Goal: Task Accomplishment & Management: Manage account settings

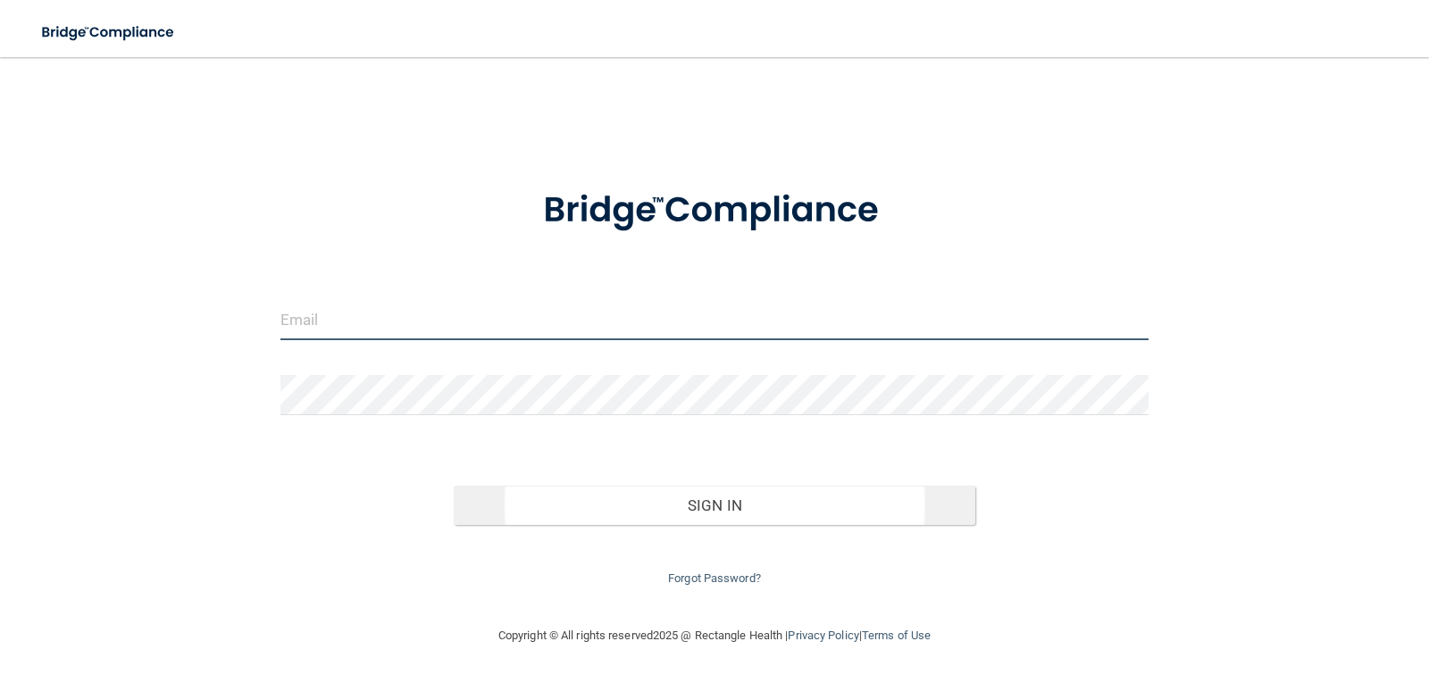
type input "[EMAIL_ADDRESS][DOMAIN_NAME]"
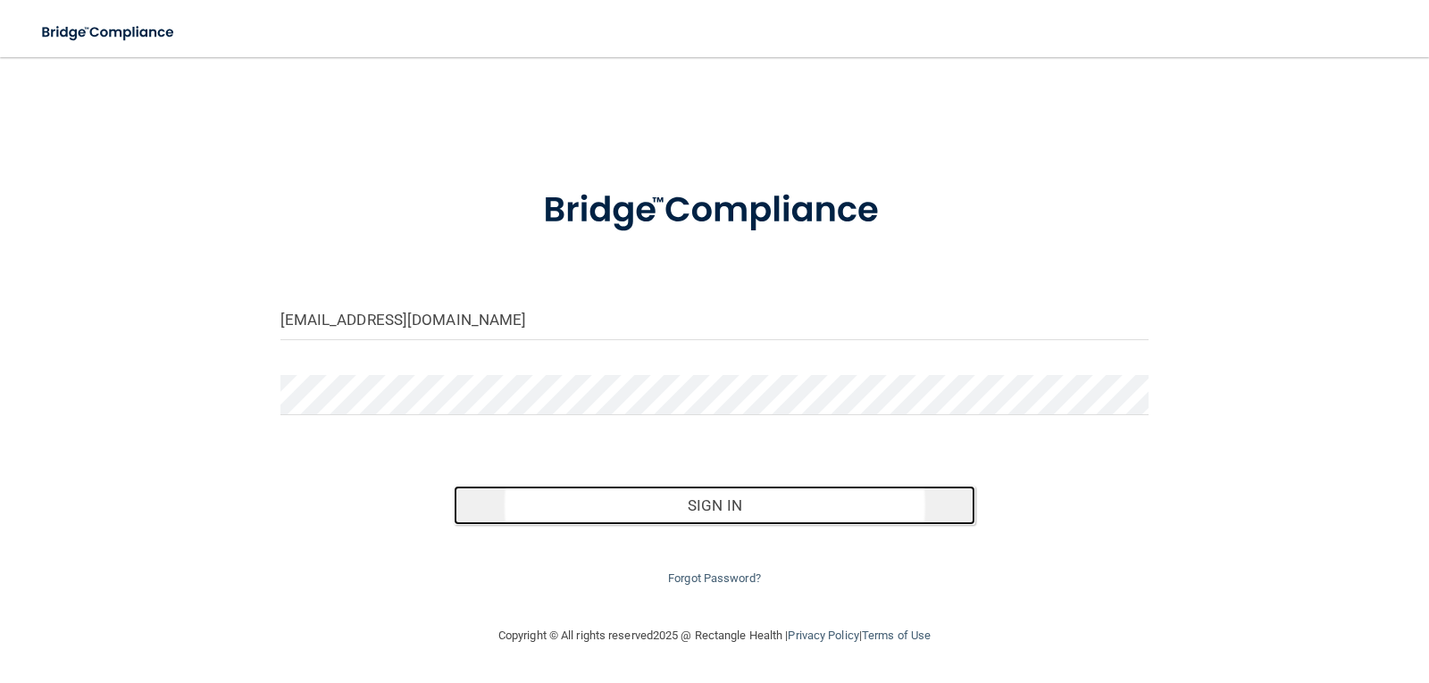
click at [701, 510] on button "Sign In" at bounding box center [715, 505] width 522 height 39
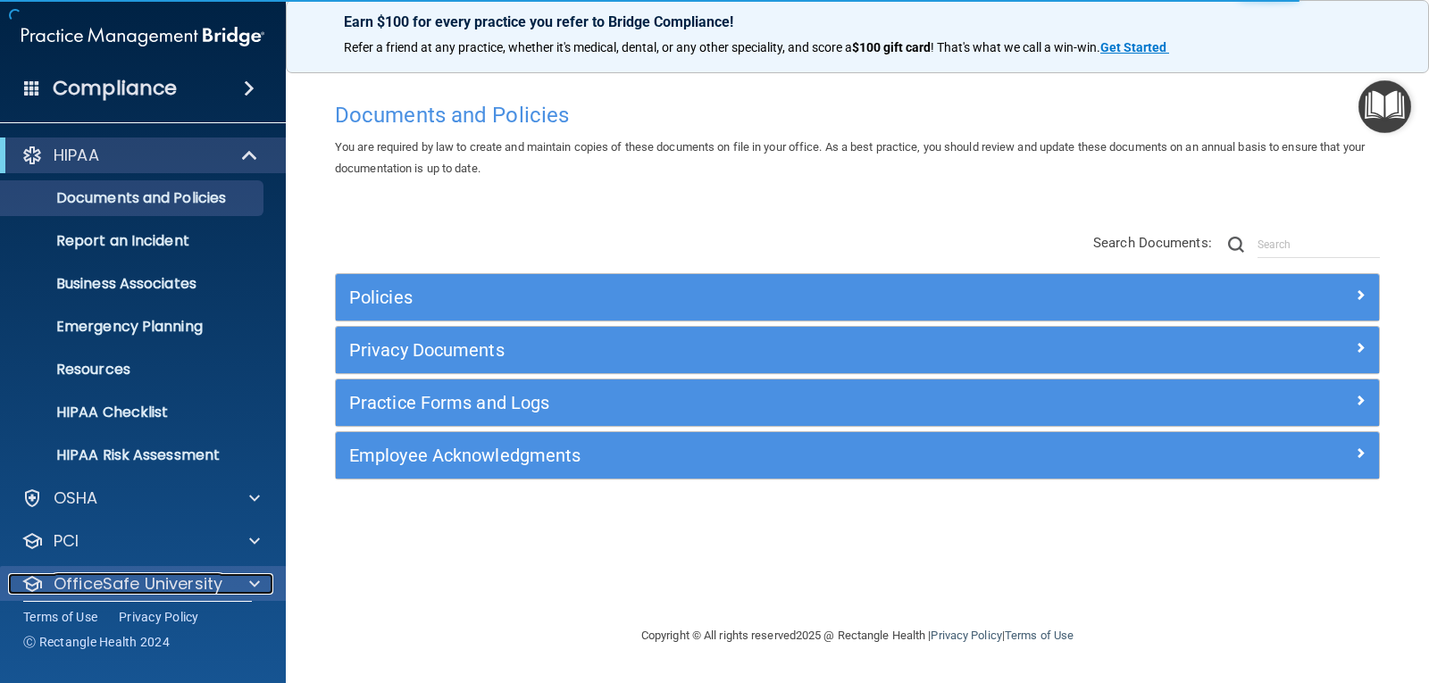
click at [259, 580] on span at bounding box center [254, 584] width 11 height 21
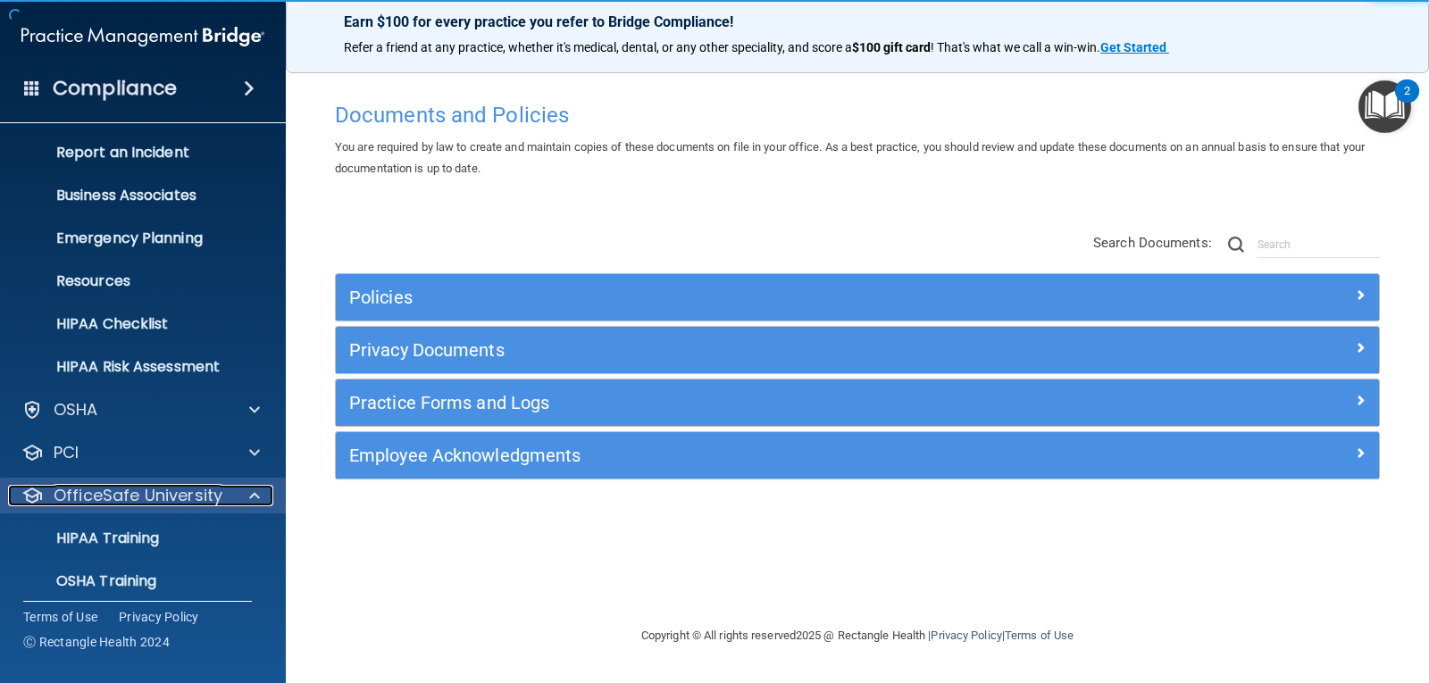
scroll to position [187, 0]
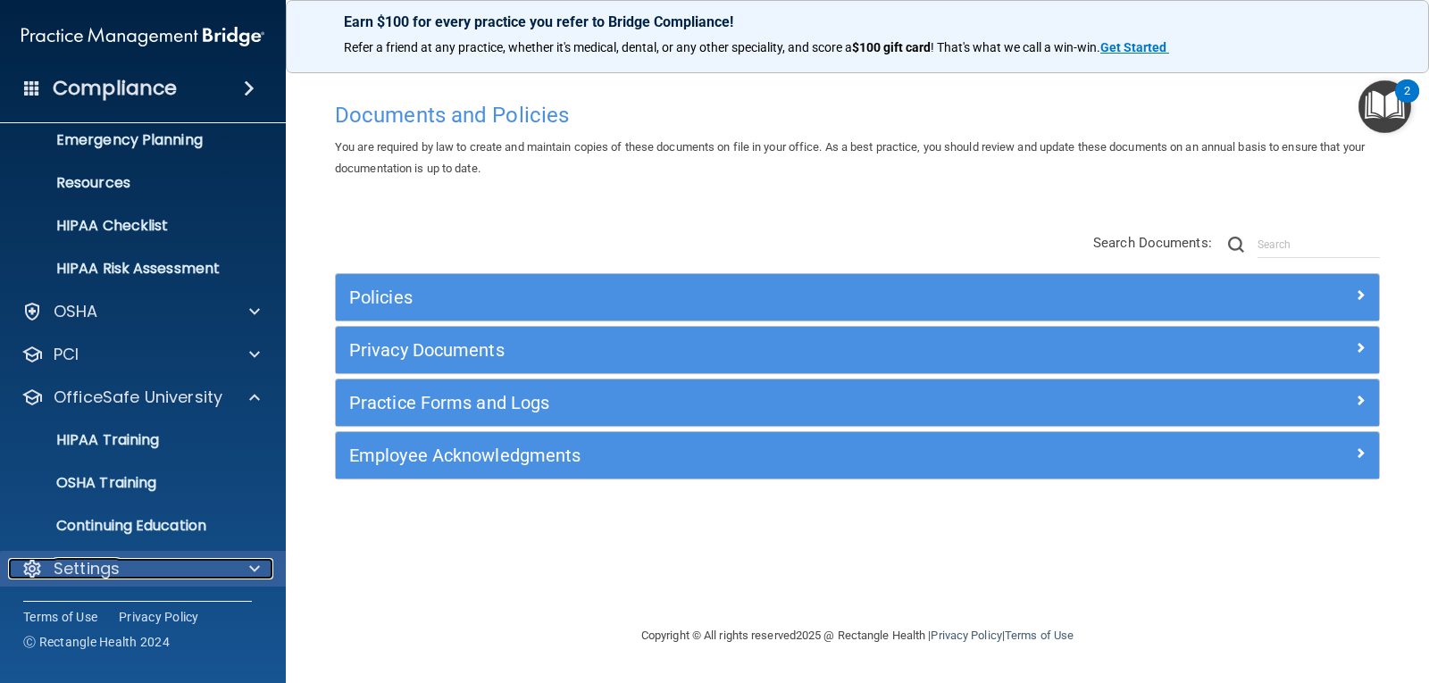
click at [265, 568] on div at bounding box center [252, 568] width 45 height 21
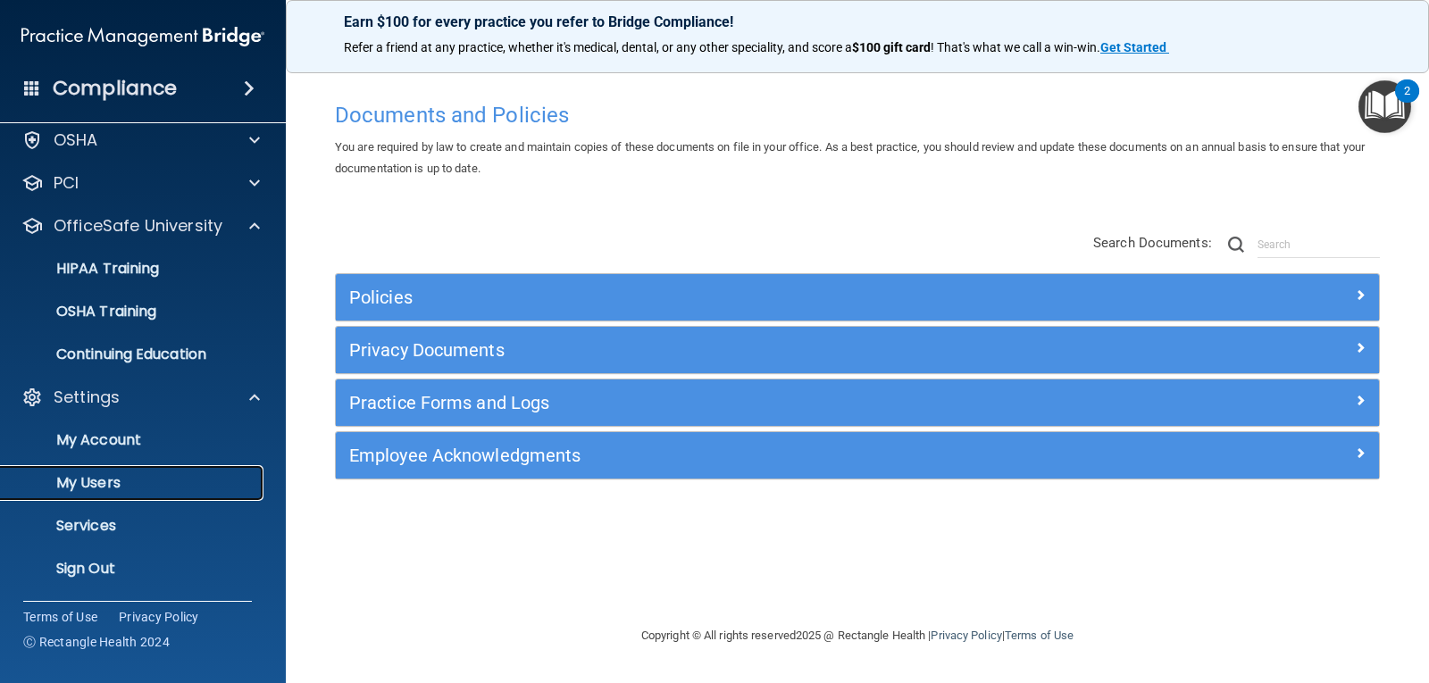
click at [105, 485] on p "My Users" at bounding box center [134, 483] width 244 height 18
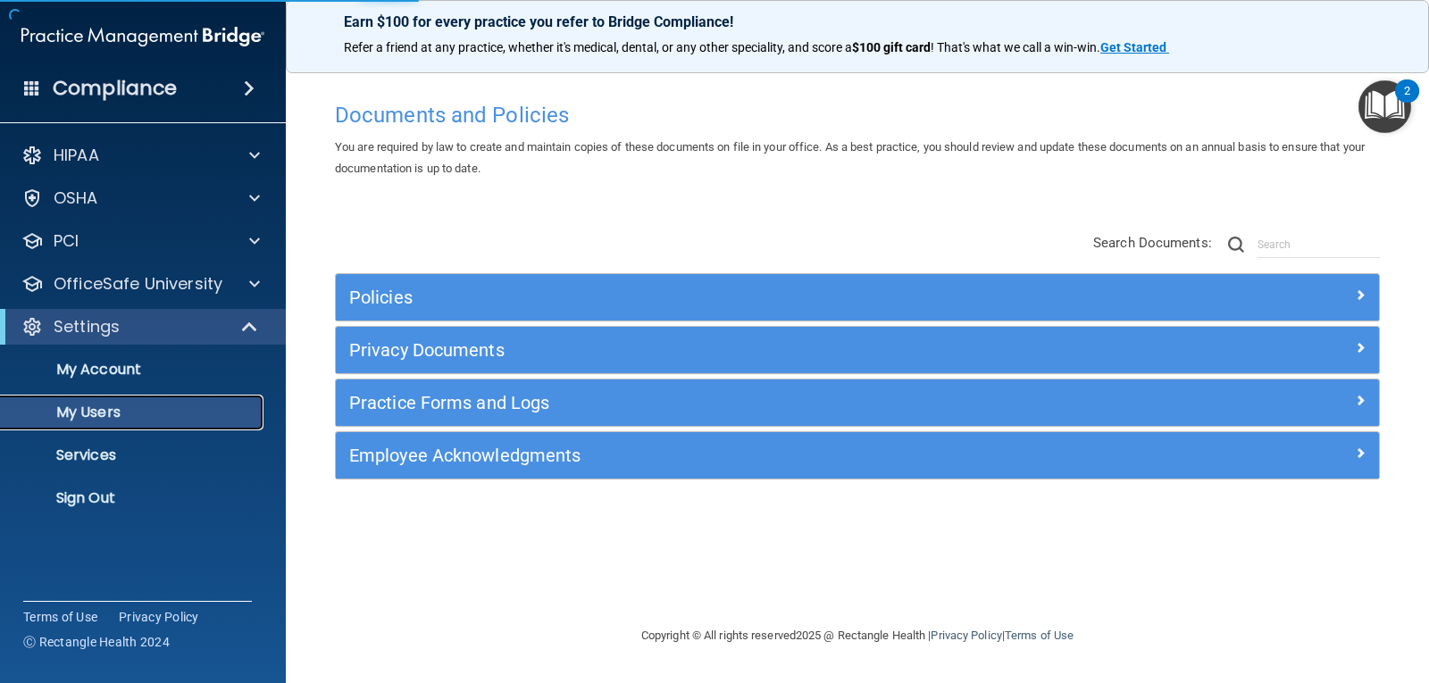
select select "20"
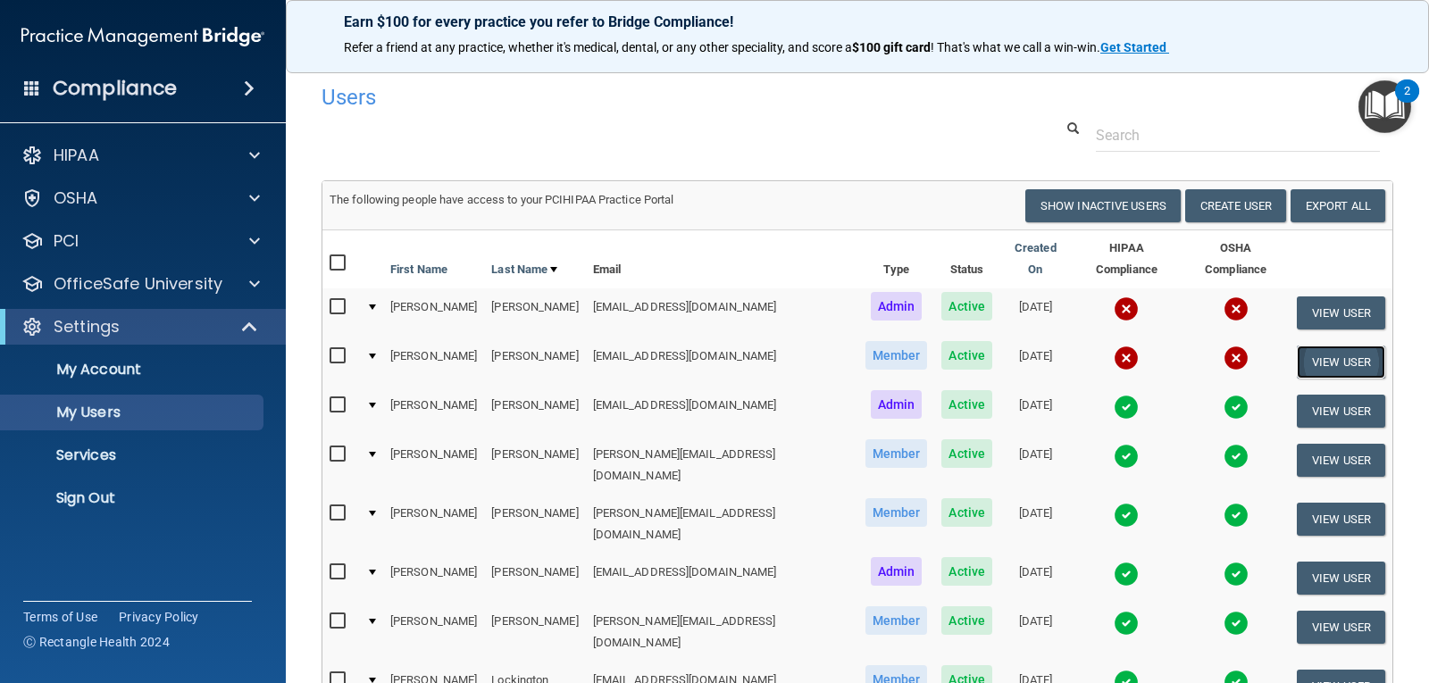
click at [1312, 346] on button "View User" at bounding box center [1341, 362] width 88 height 33
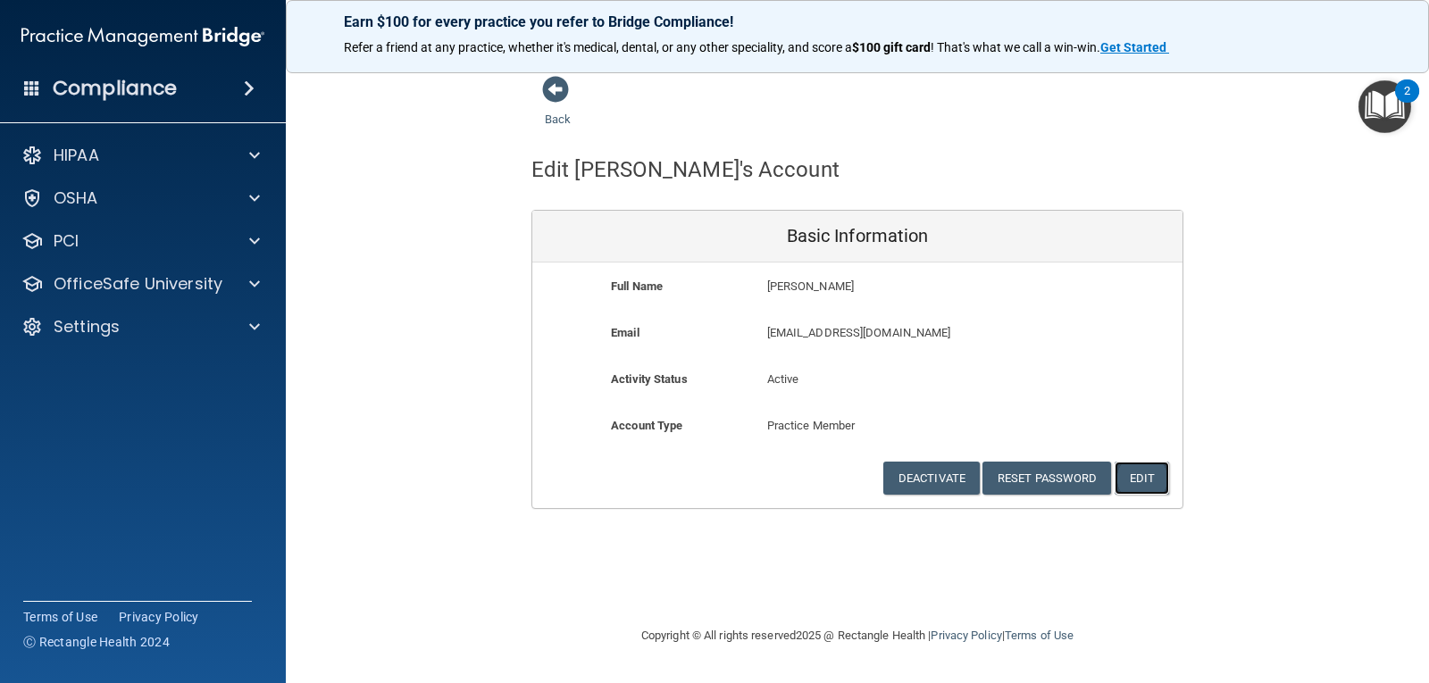
click at [1150, 470] on button "Edit" at bounding box center [1142, 478] width 54 height 33
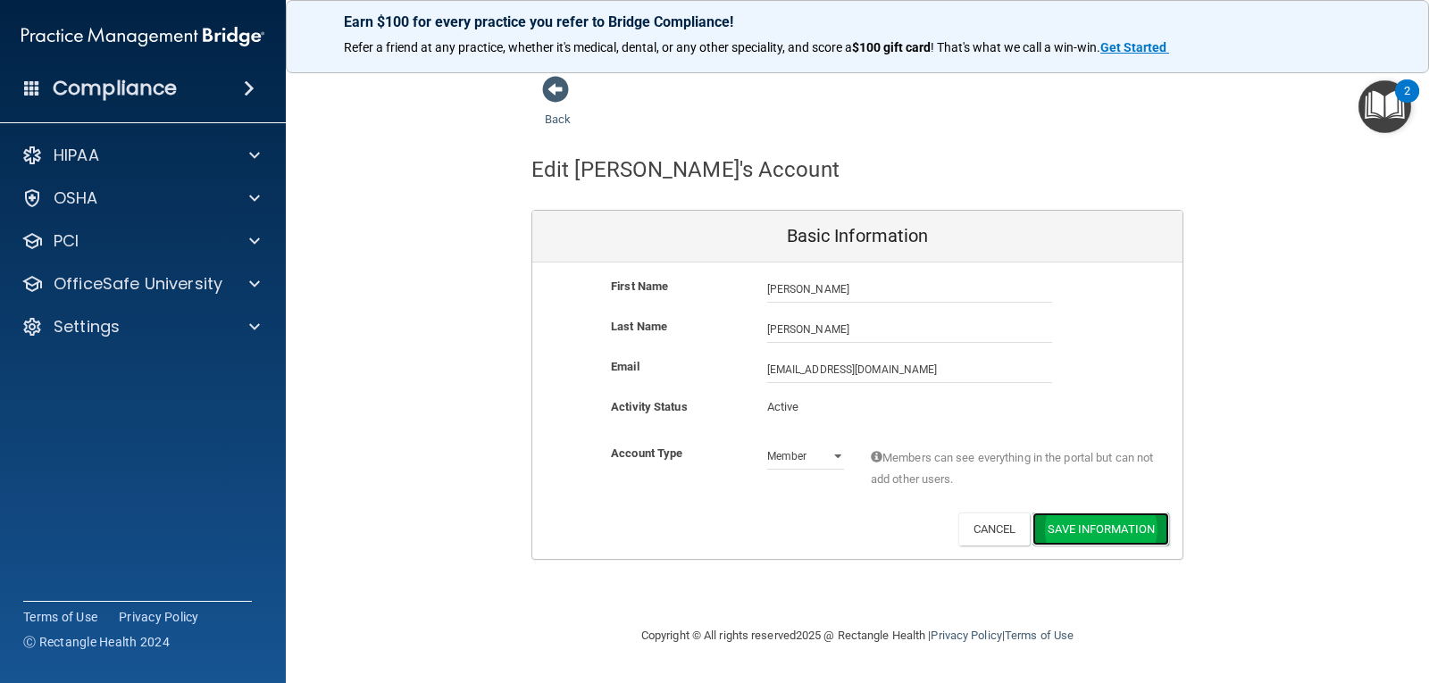
click at [1105, 538] on button "Save Information" at bounding box center [1101, 529] width 137 height 33
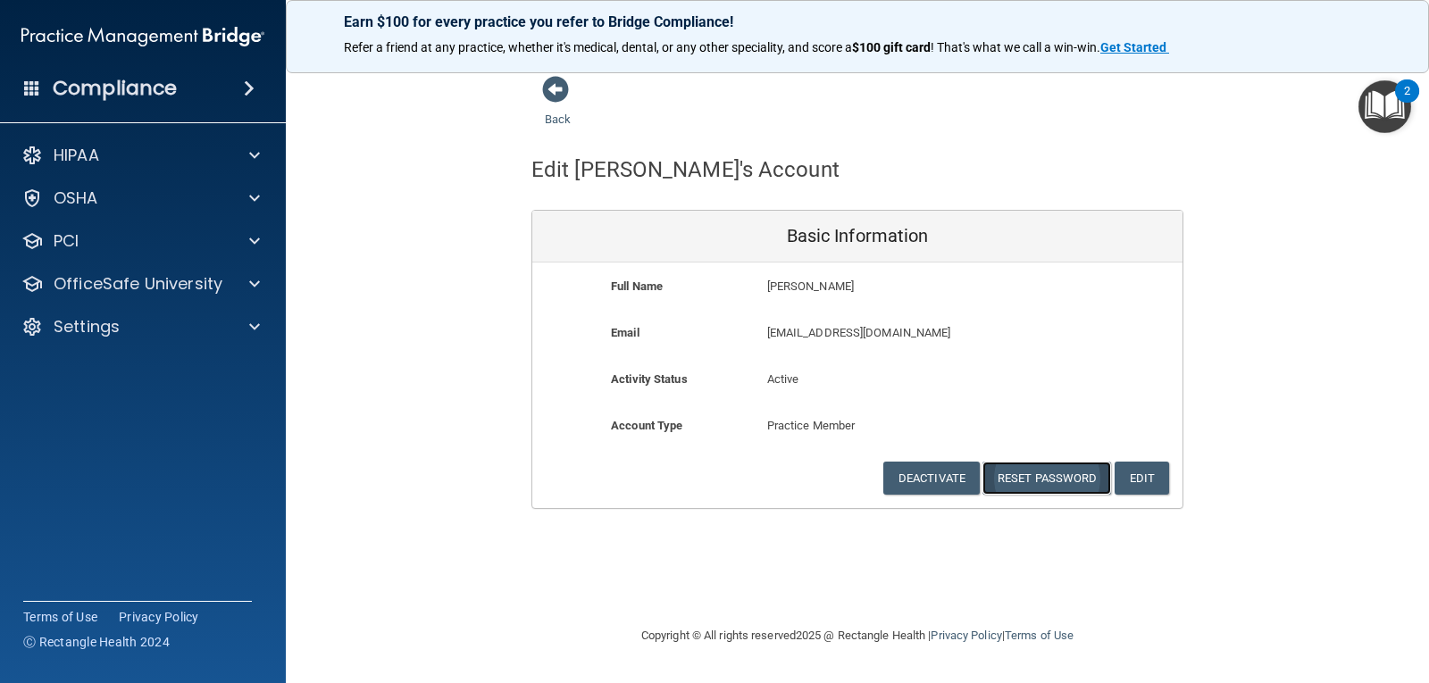
click at [1059, 477] on button "Reset Password" at bounding box center [1047, 478] width 129 height 33
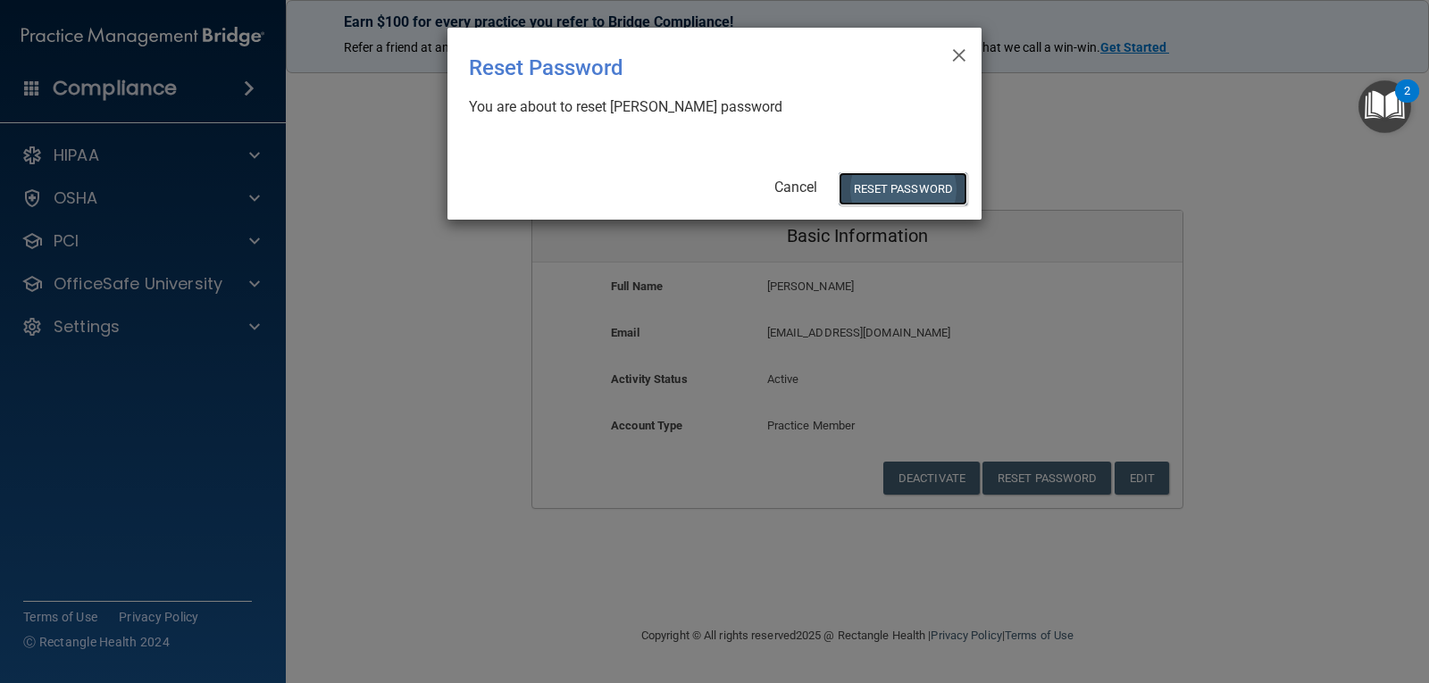
click at [906, 180] on button "Reset Password" at bounding box center [903, 188] width 129 height 33
click at [869, 191] on button "Reset Password" at bounding box center [903, 188] width 129 height 33
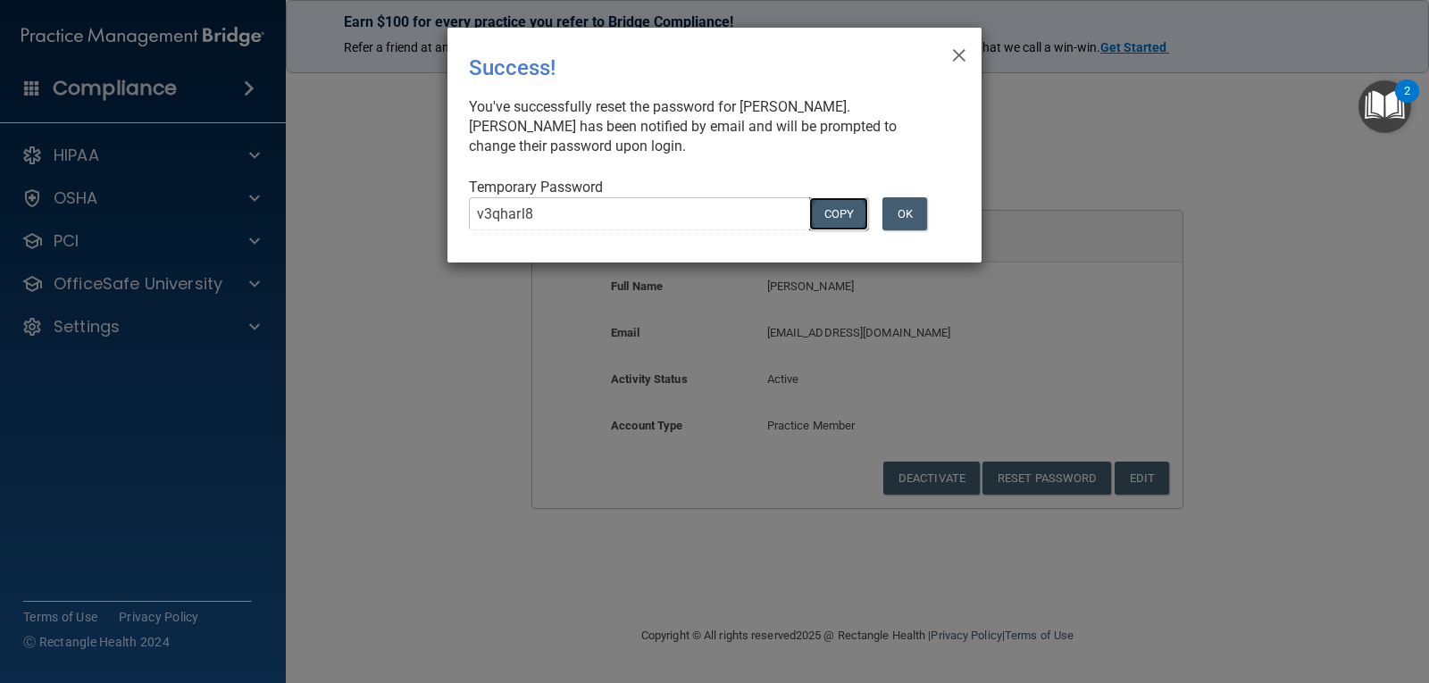
click at [842, 212] on button "COPY" at bounding box center [838, 213] width 59 height 33
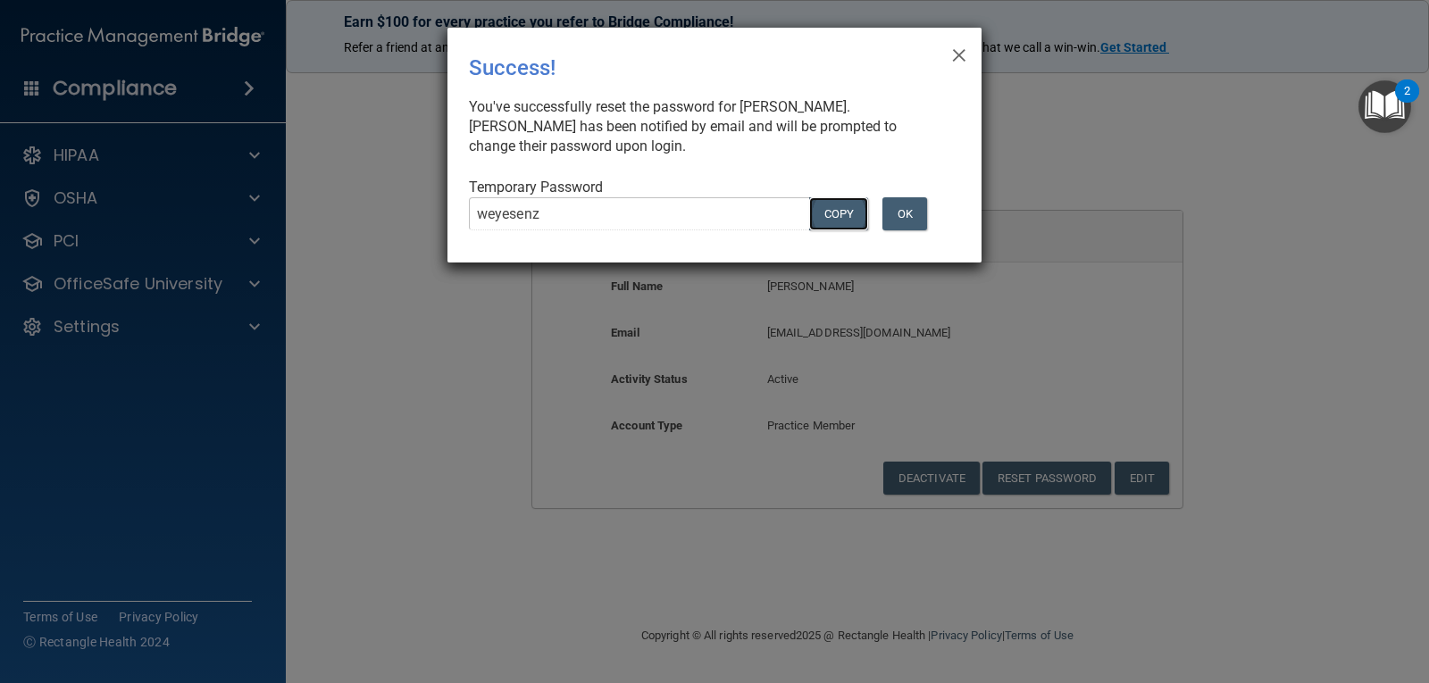
click at [834, 205] on button "COPY" at bounding box center [838, 213] width 59 height 33
click at [907, 205] on button "OK" at bounding box center [905, 213] width 45 height 33
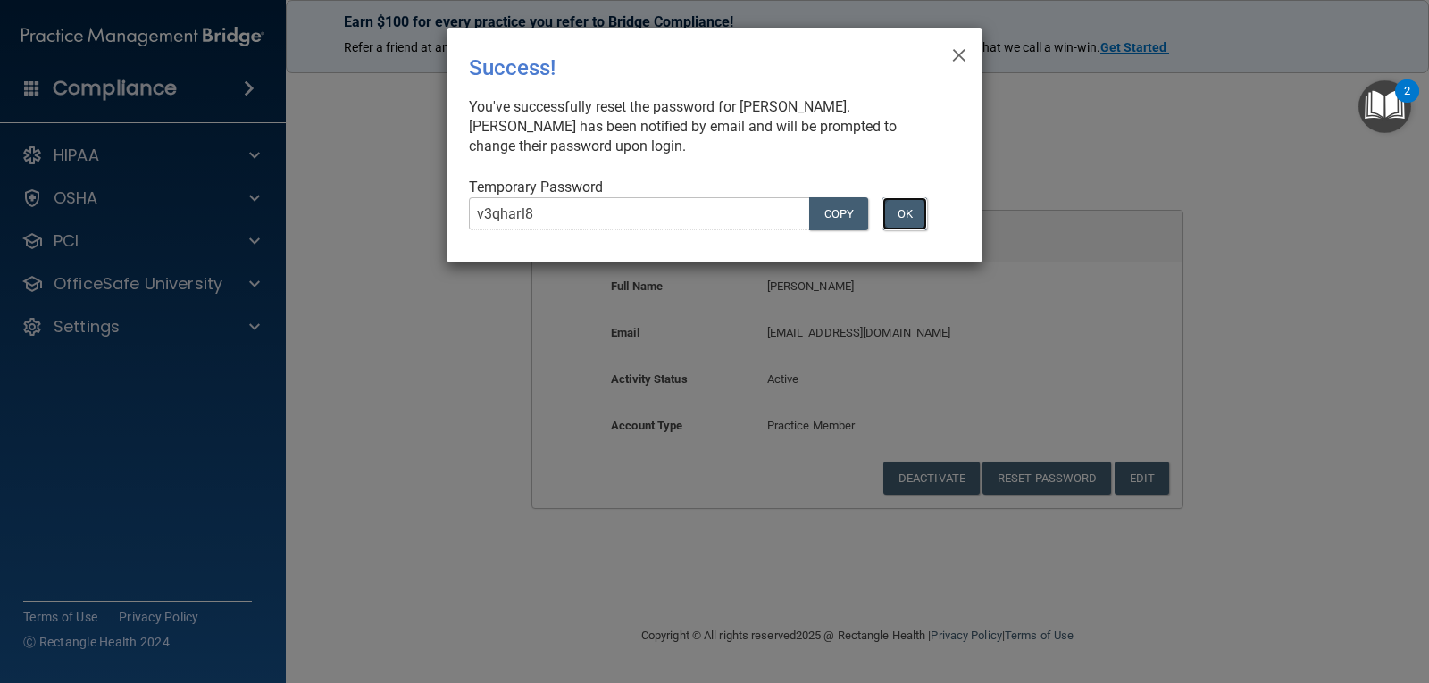
click at [918, 219] on button "OK" at bounding box center [905, 213] width 45 height 33
